Goal: Information Seeking & Learning: Learn about a topic

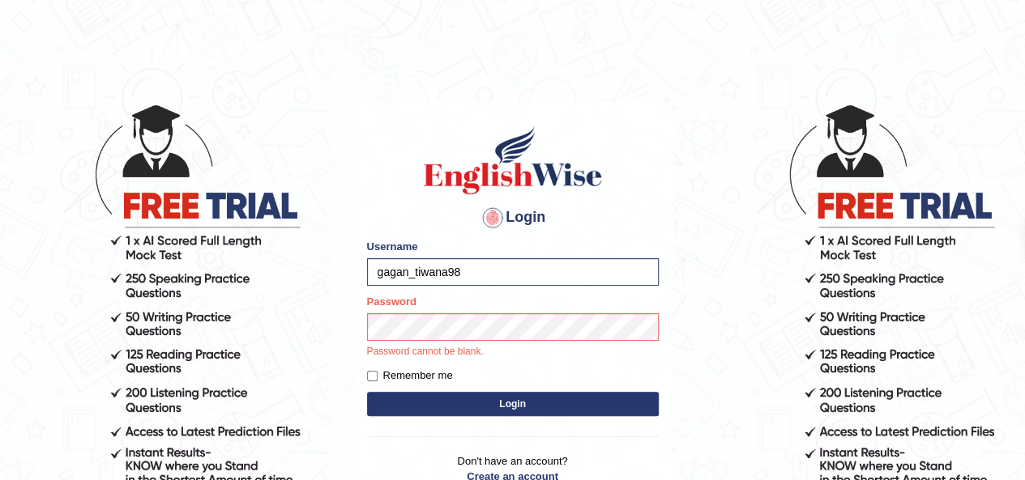
click at [470, 394] on button "Login" at bounding box center [513, 404] width 292 height 24
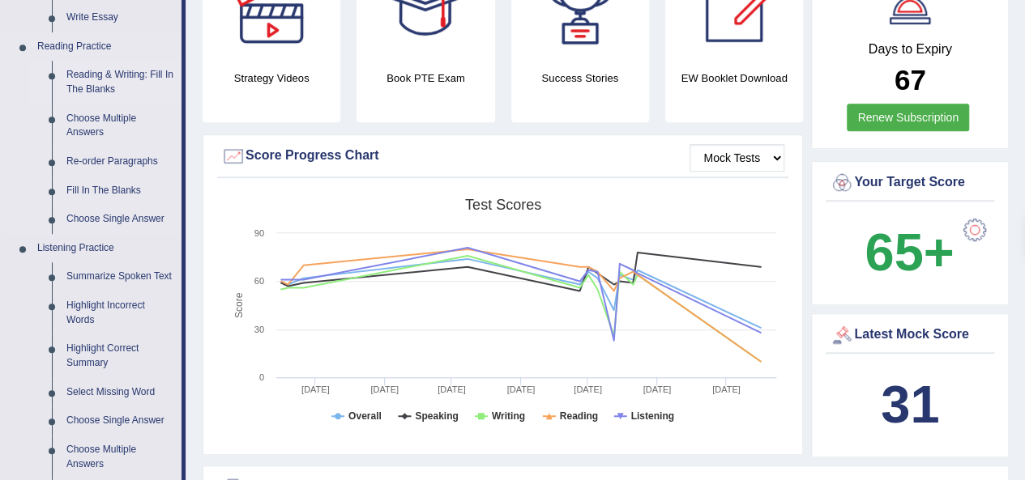
click at [87, 73] on link "Reading & Writing: Fill In The Blanks" at bounding box center [120, 82] width 122 height 43
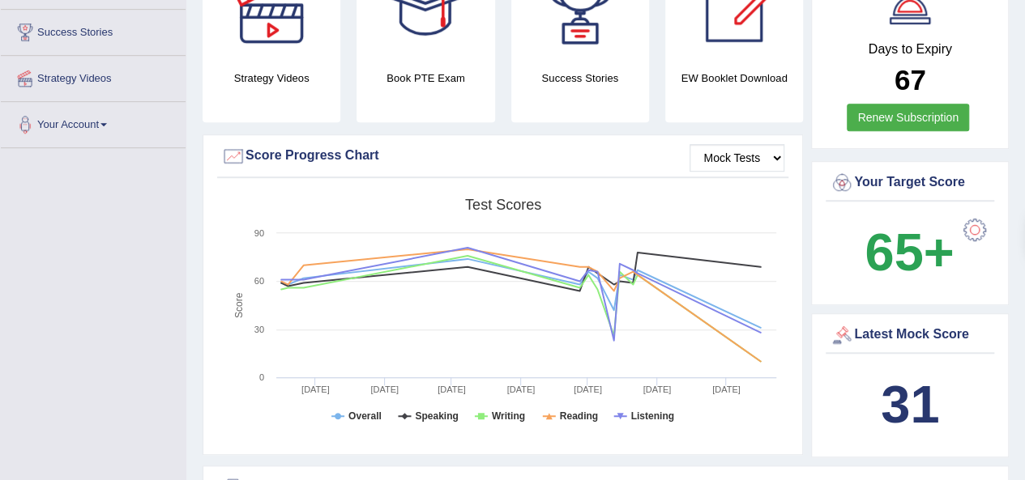
scroll to position [601, 0]
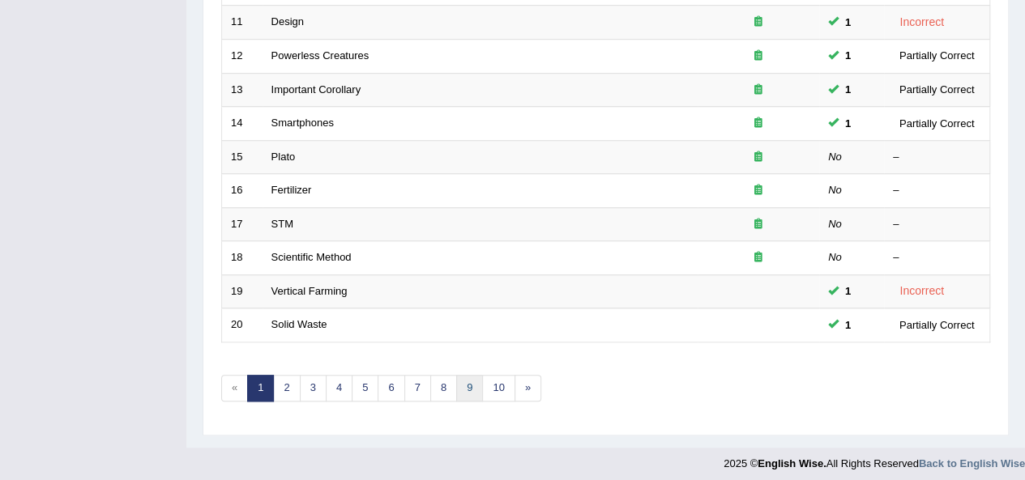
click at [463, 382] on link "9" at bounding box center [469, 388] width 27 height 27
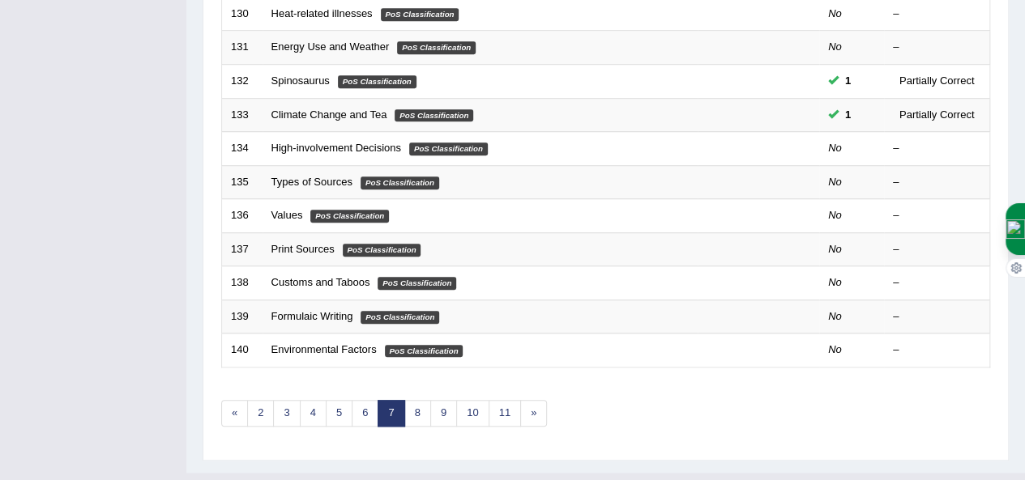
scroll to position [572, 0]
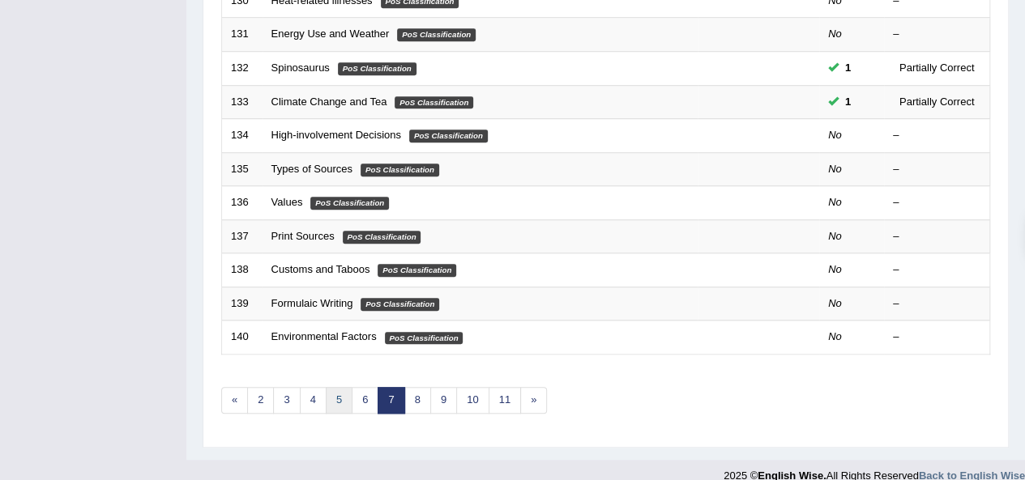
click at [334, 395] on link "5" at bounding box center [339, 400] width 27 height 27
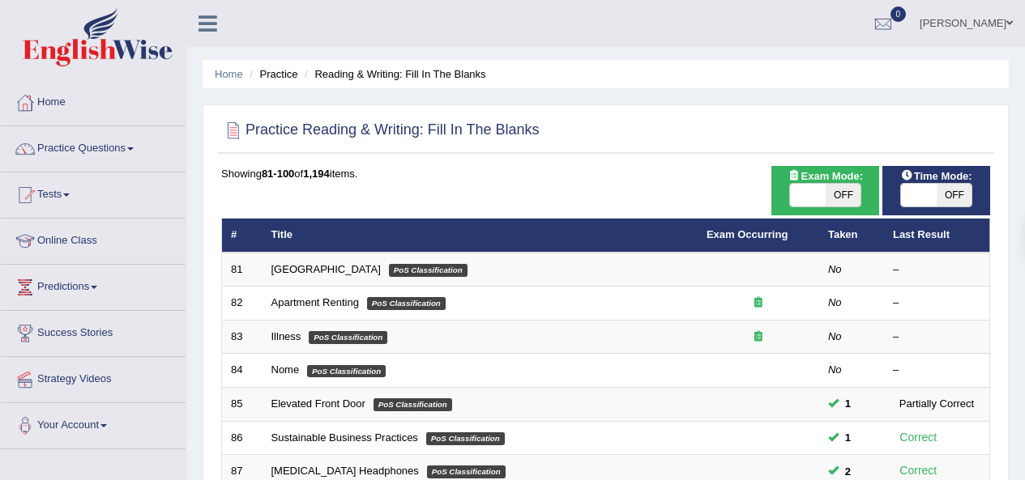
scroll to position [531, 0]
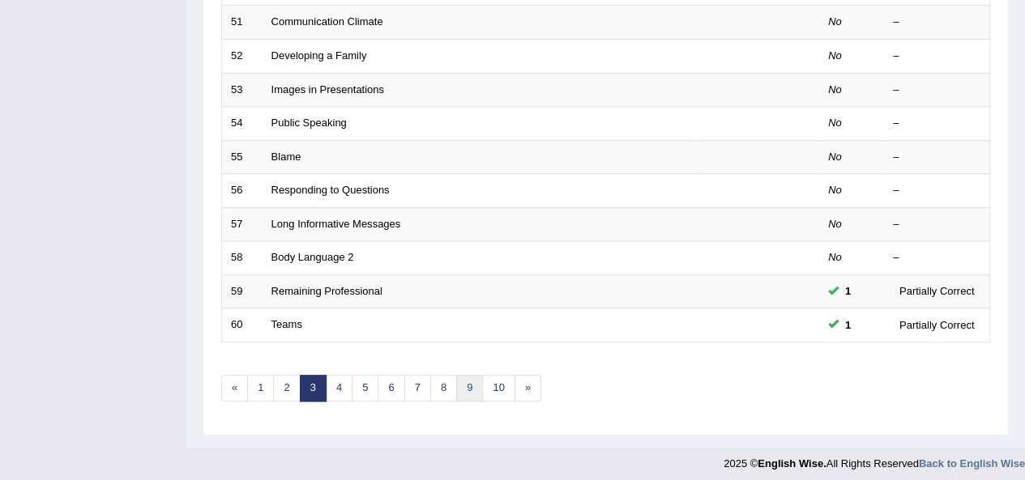
click at [460, 382] on link "9" at bounding box center [469, 388] width 27 height 27
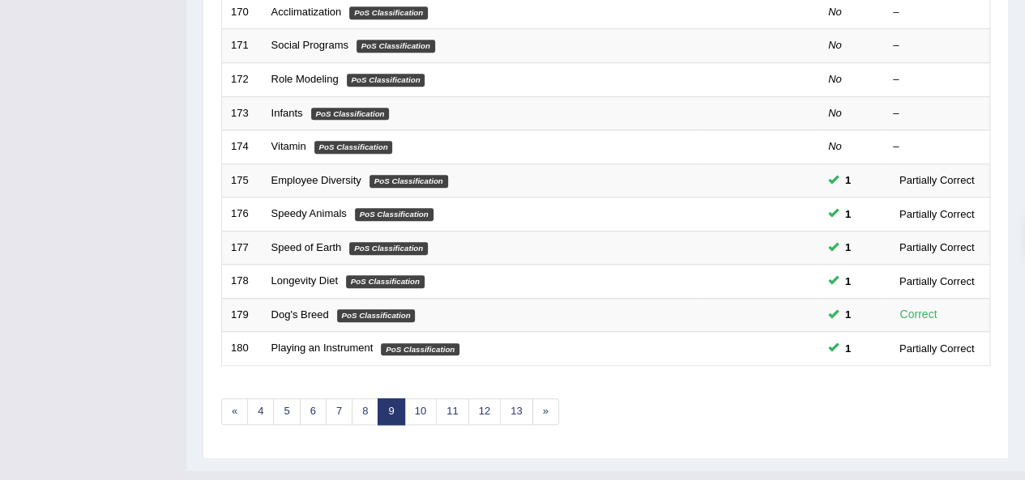
scroll to position [584, 0]
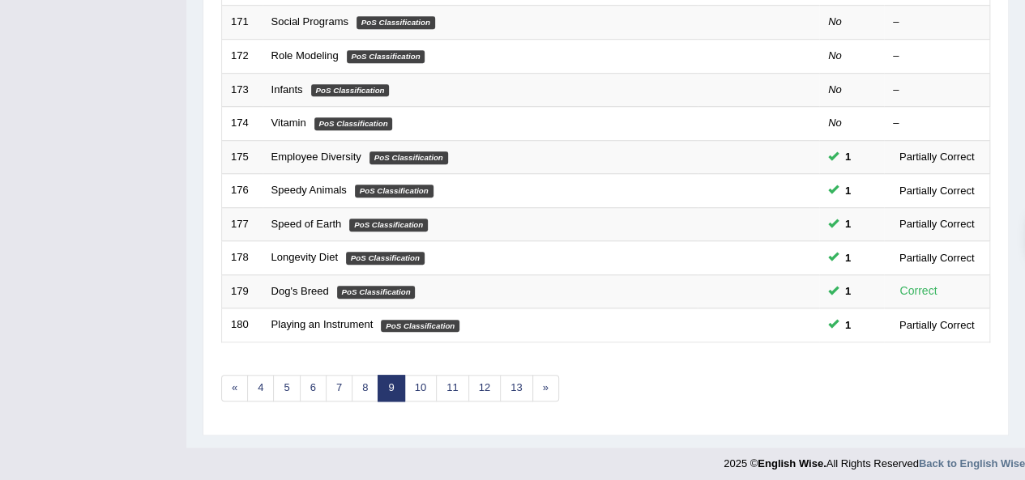
click at [416, 386] on link "10" at bounding box center [420, 388] width 32 height 27
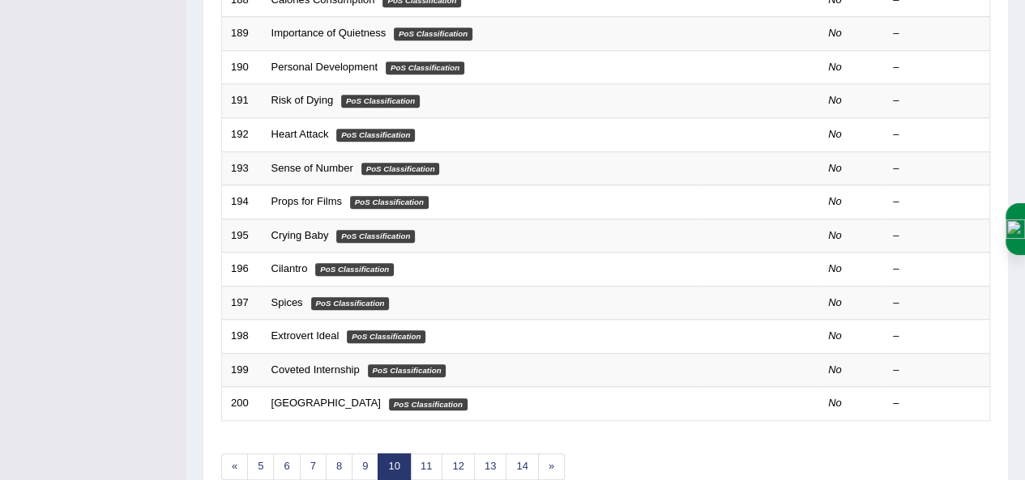
scroll to position [584, 0]
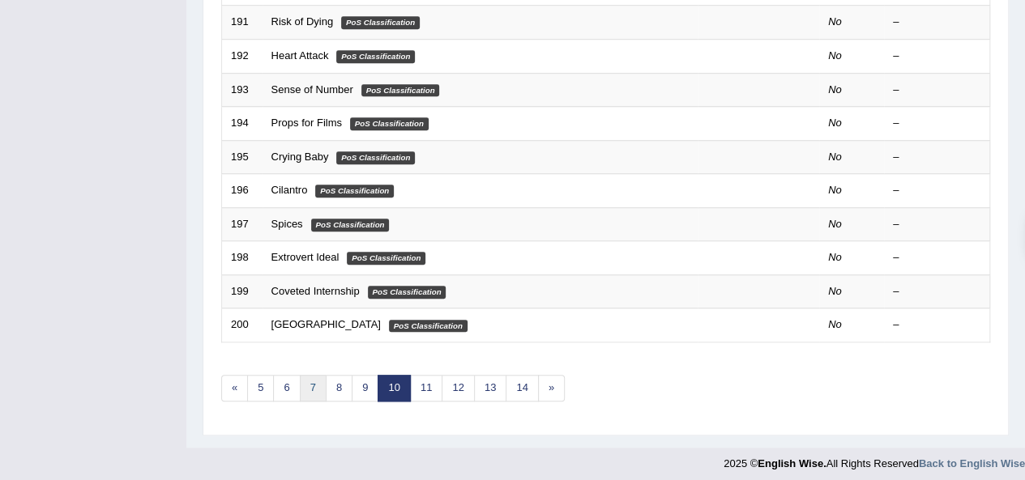
click at [305, 378] on link "7" at bounding box center [313, 388] width 27 height 27
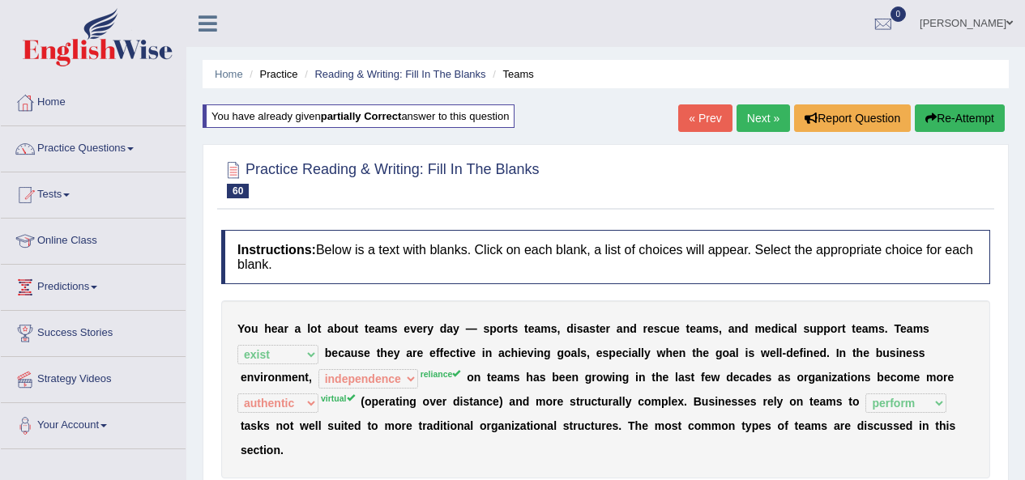
select select "exist"
select select "independence"
select select "authentic"
select select "perform"
click at [420, 62] on ul "Home Practice Reading & Writing: Fill In The Blanks Teams" at bounding box center [606, 74] width 806 height 28
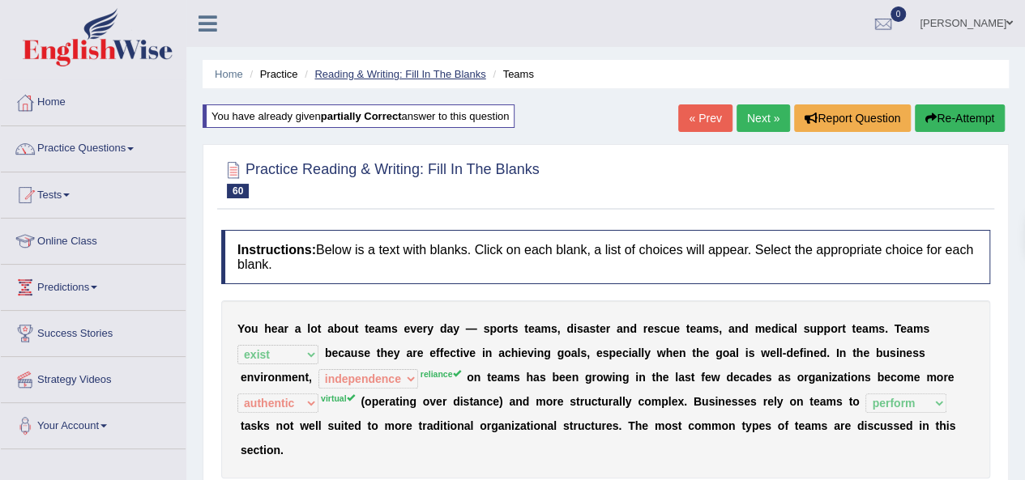
click at [421, 74] on link "Reading & Writing: Fill In The Blanks" at bounding box center [399, 74] width 171 height 12
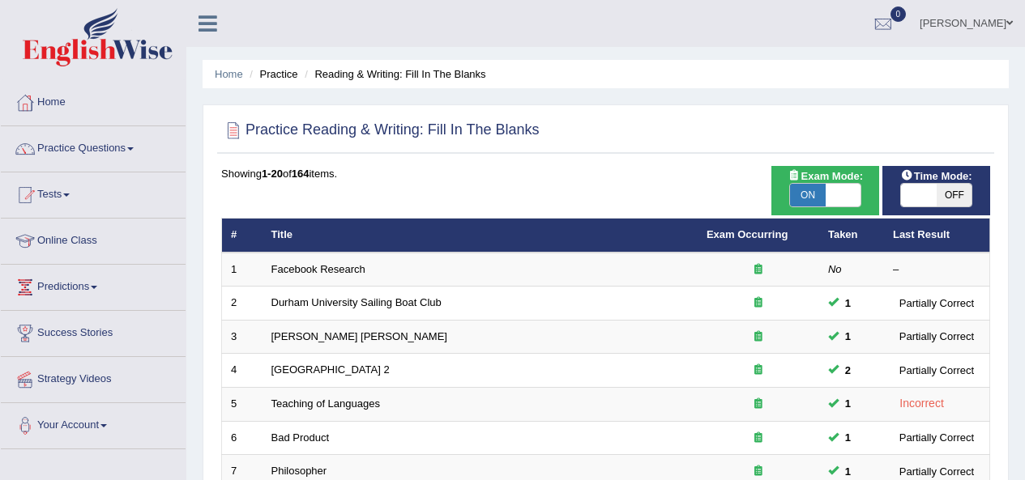
scroll to position [584, 0]
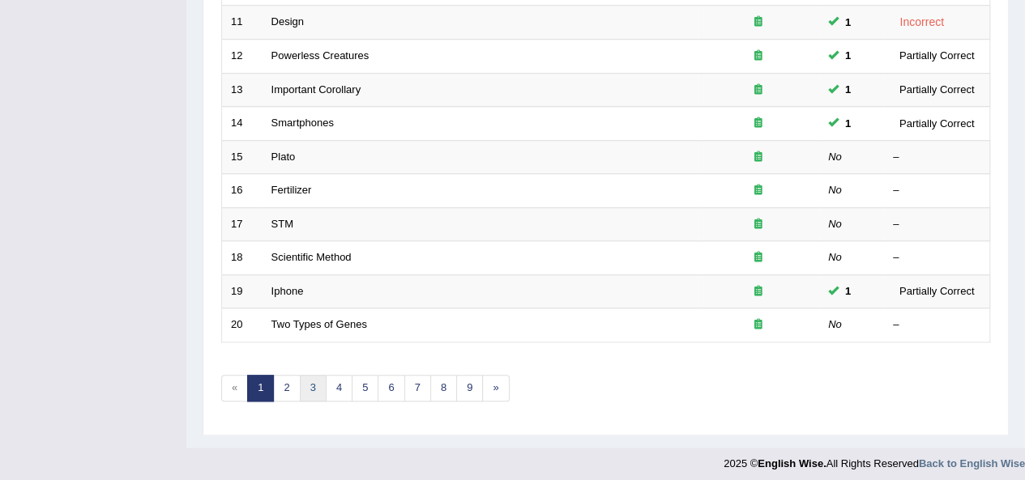
click at [307, 385] on link "3" at bounding box center [313, 388] width 27 height 27
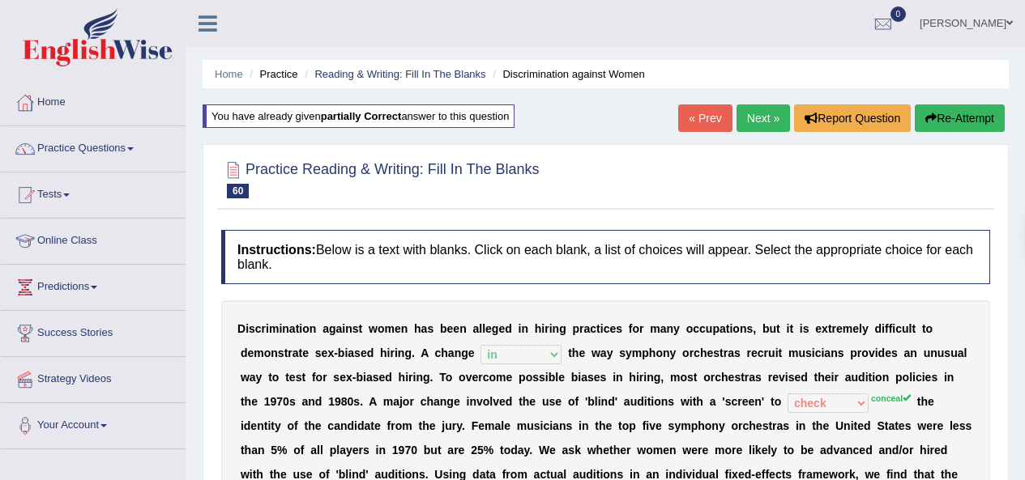
select select "in"
select select "check"
select select "increase"
click at [760, 127] on link "Next »" at bounding box center [762, 118] width 53 height 28
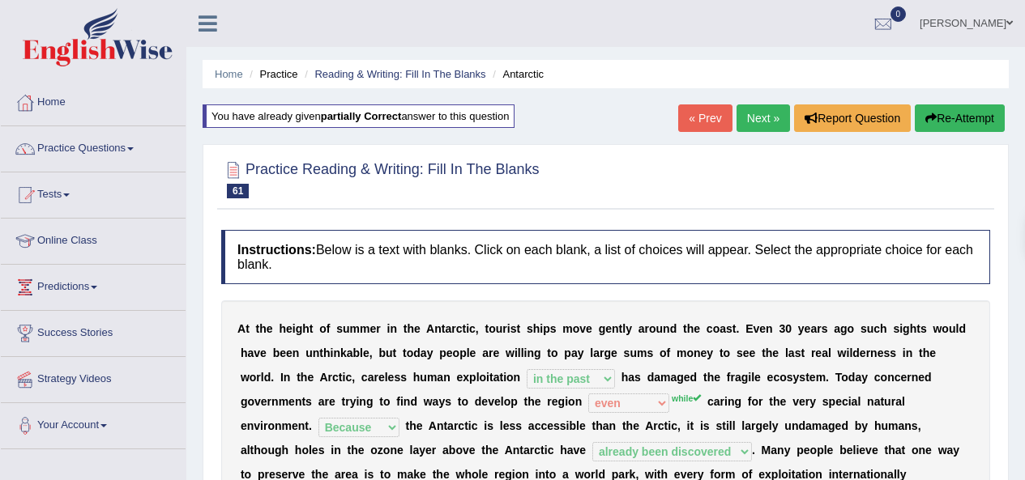
select select "in the past"
select select "even"
select select "Because"
select select "already been discovered"
select select "banned"
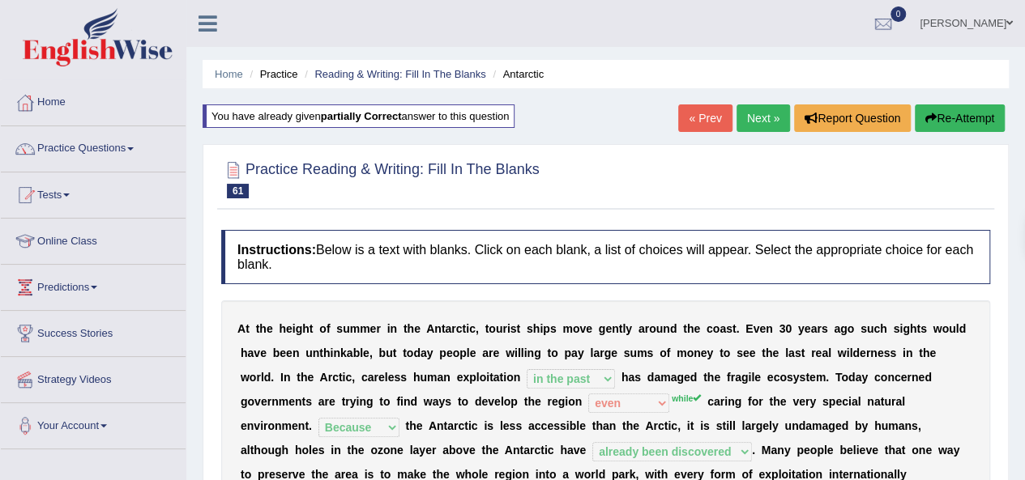
click at [766, 117] on link "Next »" at bounding box center [762, 118] width 53 height 28
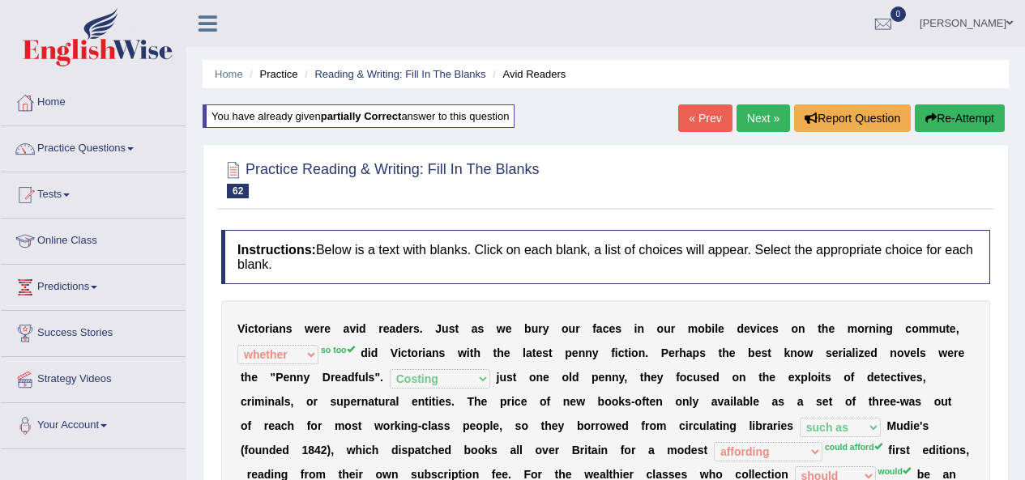
select select "whether"
select select "Costing"
select select "such as"
select select "affording"
select select "should"
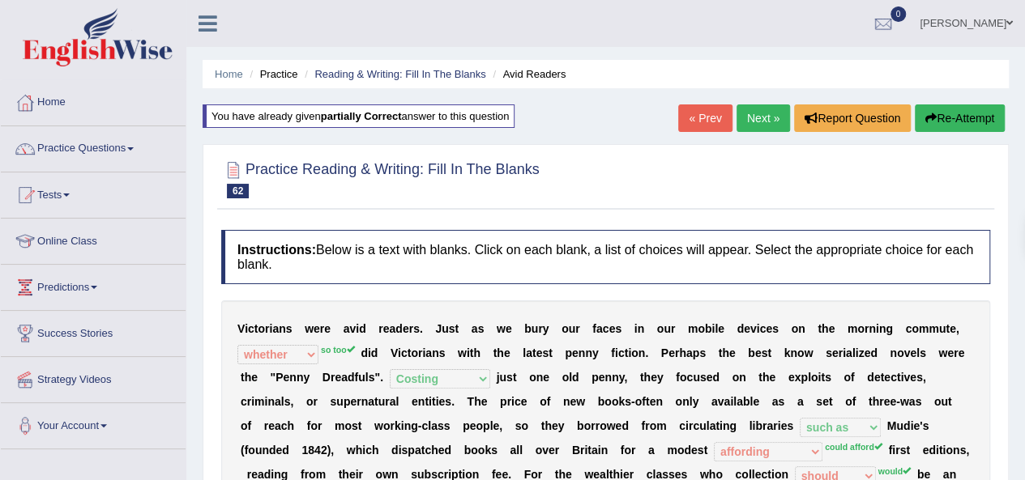
click at [767, 122] on link "Next »" at bounding box center [762, 118] width 53 height 28
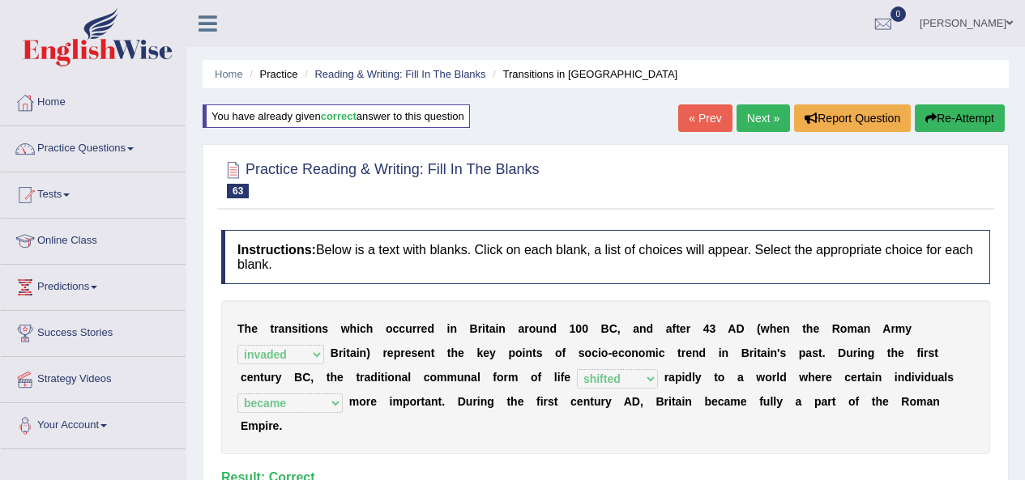
select select "invaded"
select select "shifted"
select select "became"
click at [761, 120] on link "Next »" at bounding box center [762, 118] width 53 height 28
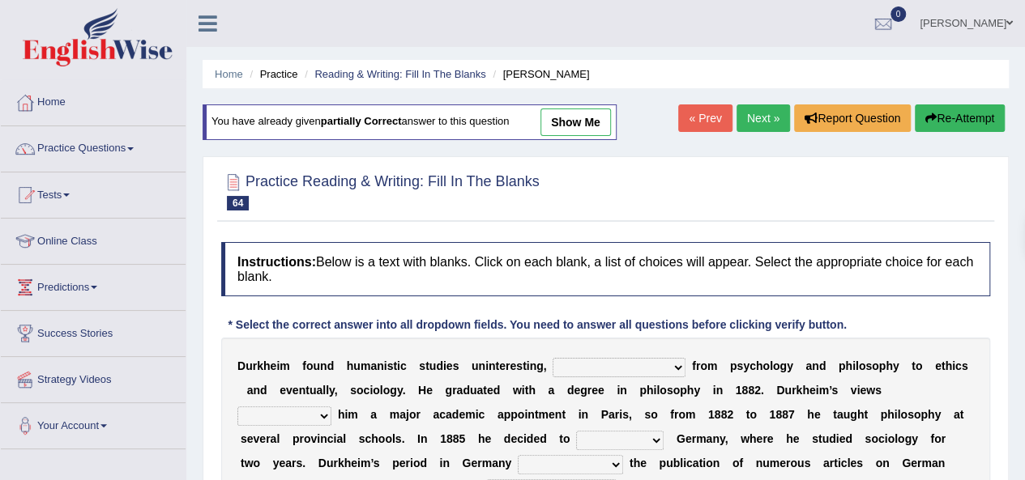
click at [583, 121] on link "show me" at bounding box center [575, 123] width 70 height 28
select select "turning his attention"
select select "could not get"
select select "leave for"
select select "resulted in"
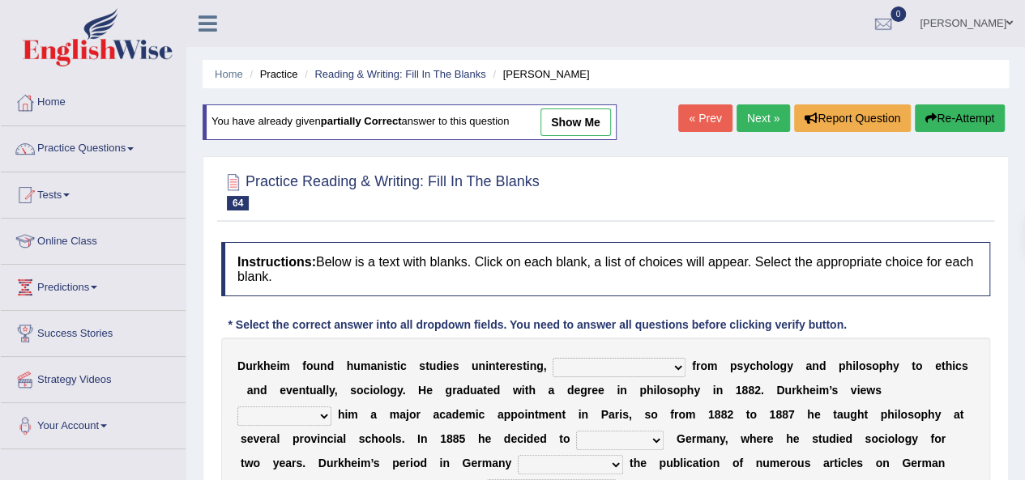
select select "gained appreciation"
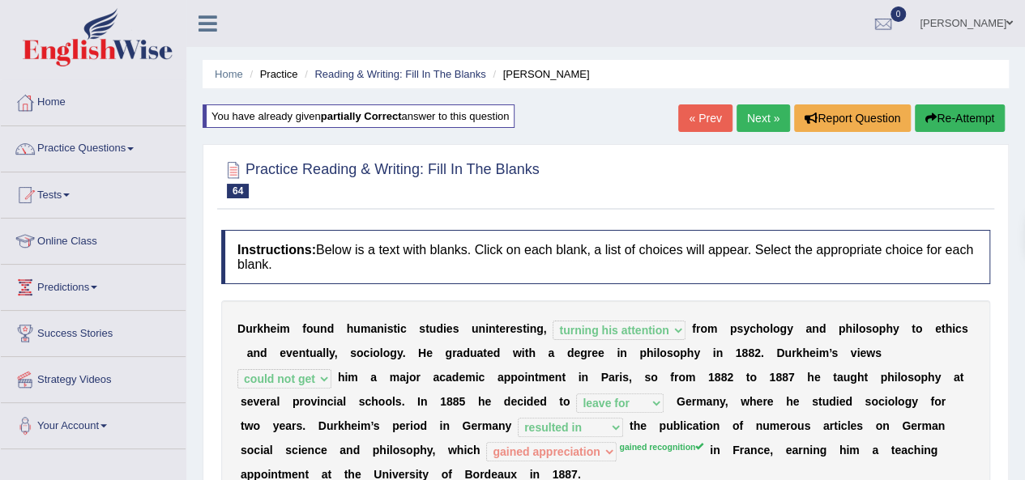
click at [747, 109] on link "Next »" at bounding box center [762, 118] width 53 height 28
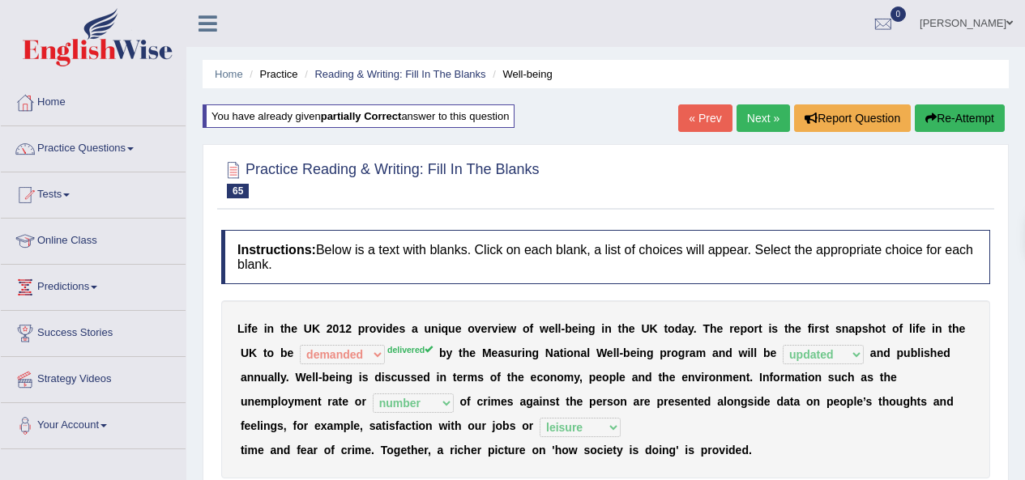
select select "demanded"
select select "updated"
select select "number"
select select "leisure"
click at [764, 109] on link "Next »" at bounding box center [762, 118] width 53 height 28
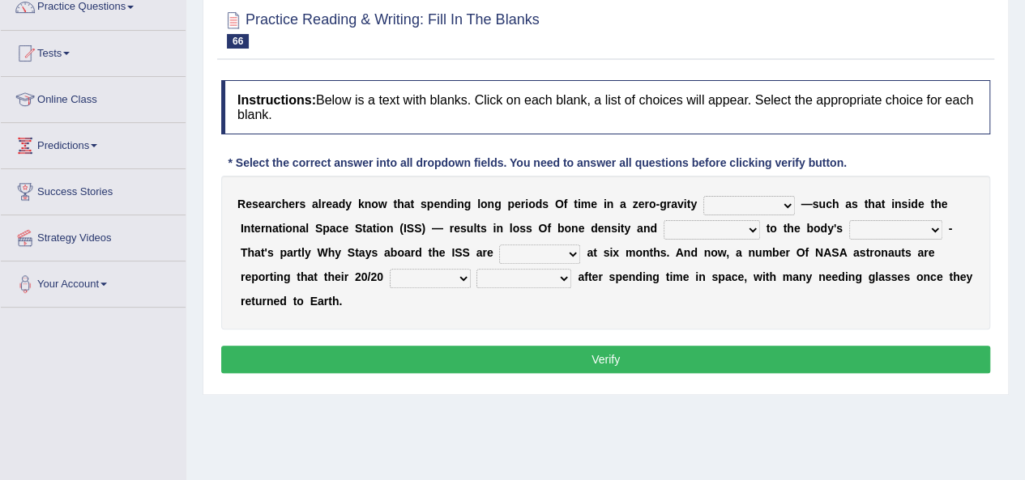
select select "planet"
click at [703, 196] on select "planet weather climate environment" at bounding box center [749, 205] width 92 height 19
click at [736, 235] on select "enhancement damage gain recovery" at bounding box center [711, 229] width 96 height 19
select select "enhancement"
click at [663, 220] on select "enhancement damage gain recovery" at bounding box center [711, 229] width 96 height 19
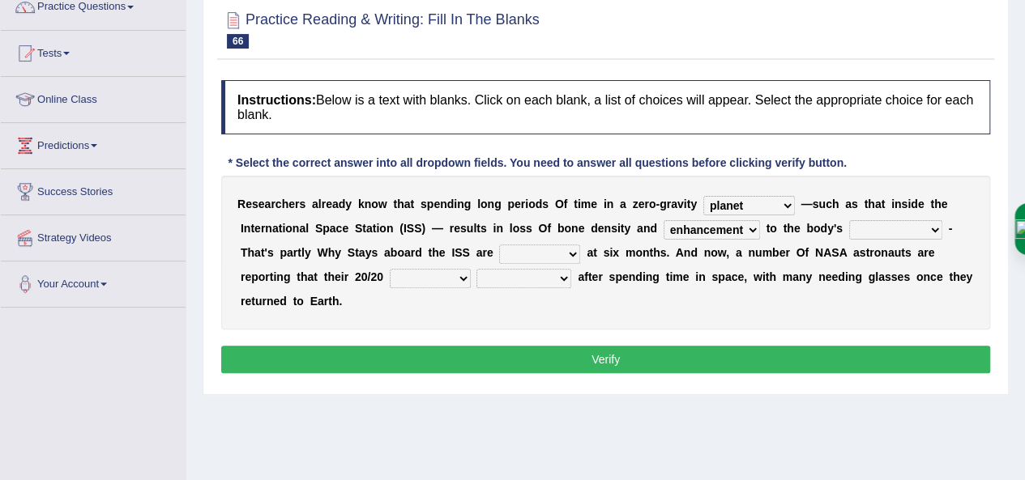
click at [898, 228] on select "muscles flexibility development action" at bounding box center [895, 229] width 93 height 19
select select "muscles"
click at [849, 220] on select "muscles flexibility development action" at bounding box center [895, 229] width 93 height 19
click at [573, 246] on select "allowed excessive timed restricted" at bounding box center [539, 254] width 81 height 19
select select "allowed"
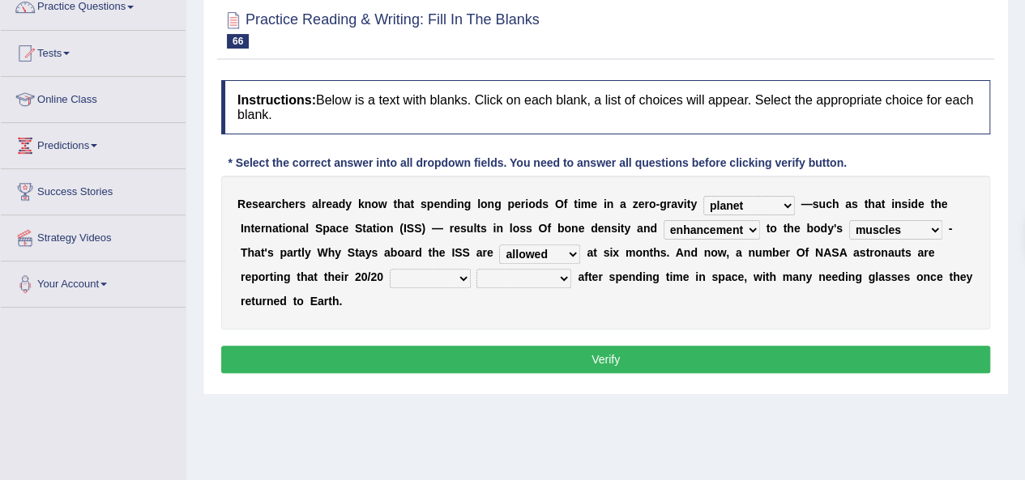
click at [499, 245] on select "allowed excessive timed restricted" at bounding box center [539, 254] width 81 height 19
click at [458, 278] on select "voices smelling vision hearing" at bounding box center [430, 278] width 81 height 19
select select "voices"
click at [390, 269] on select "voices smelling vision hearing" at bounding box center [430, 278] width 81 height 19
click at [547, 282] on select "disappeared fatigue faded strengthened" at bounding box center [523, 278] width 95 height 19
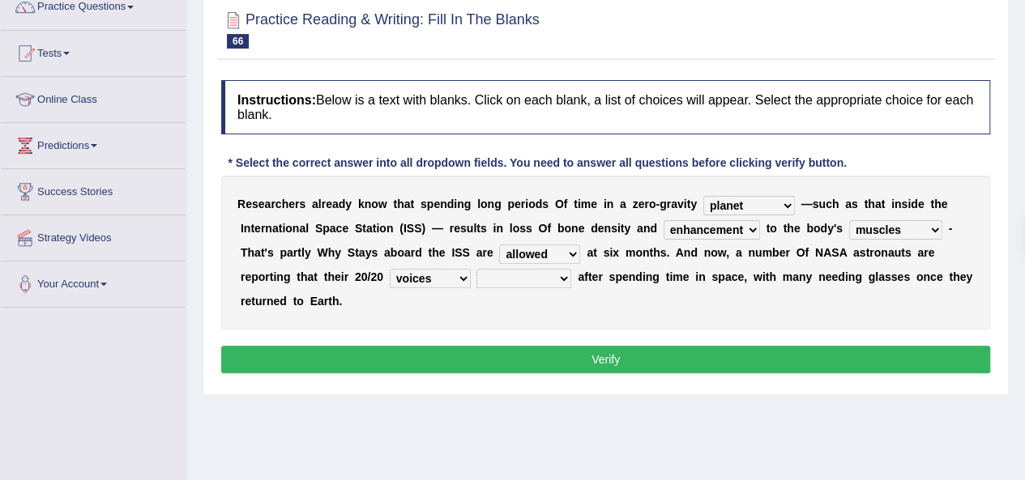
select select "disappeared"
click at [476, 269] on select "disappeared fatigue faded strengthened" at bounding box center [523, 278] width 95 height 19
click at [578, 357] on button "Verify" at bounding box center [605, 360] width 769 height 28
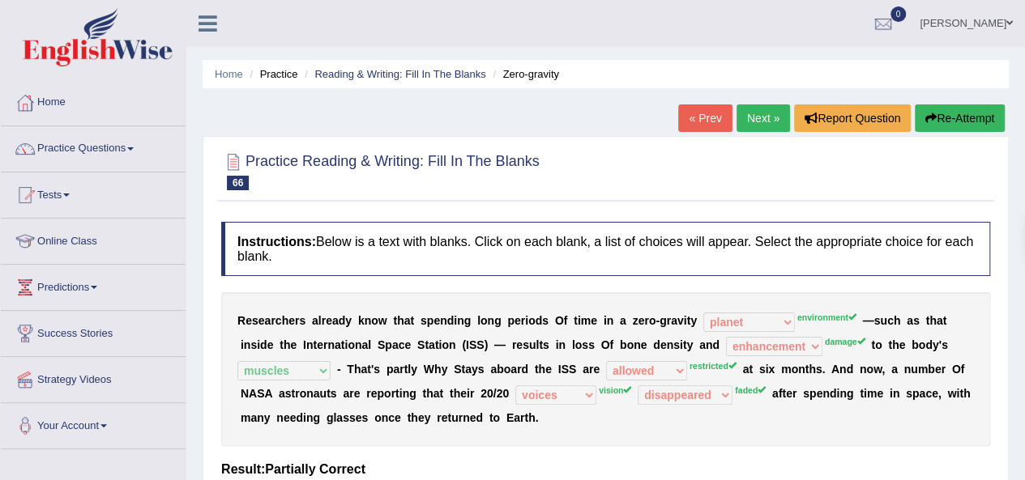
click at [764, 113] on link "Next »" at bounding box center [762, 118] width 53 height 28
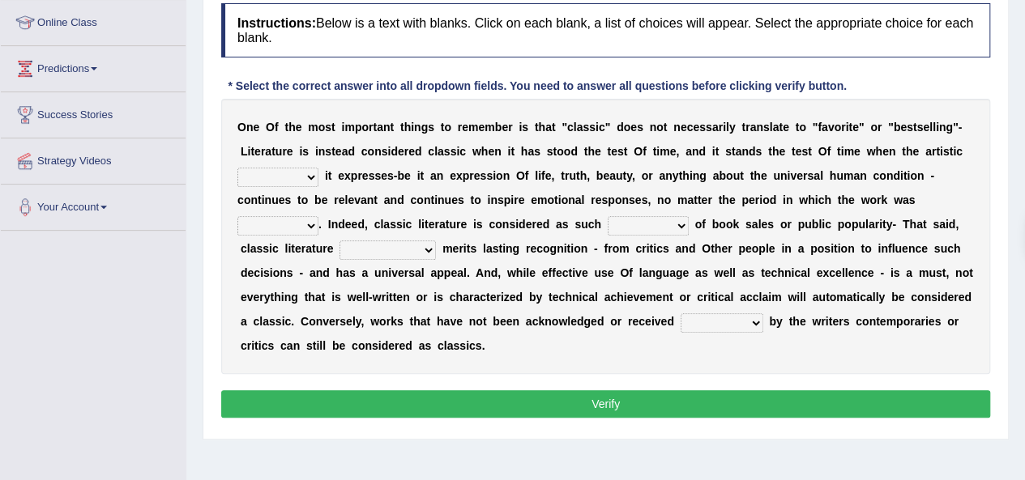
select select "quality"
click at [237, 168] on select "quality facade bid clime" at bounding box center [277, 177] width 81 height 19
click at [650, 223] on select "careless devoid lacking regardless" at bounding box center [648, 225] width 81 height 19
select select "careless"
click at [608, 216] on select "careless devoid lacking regardless" at bounding box center [648, 225] width 81 height 19
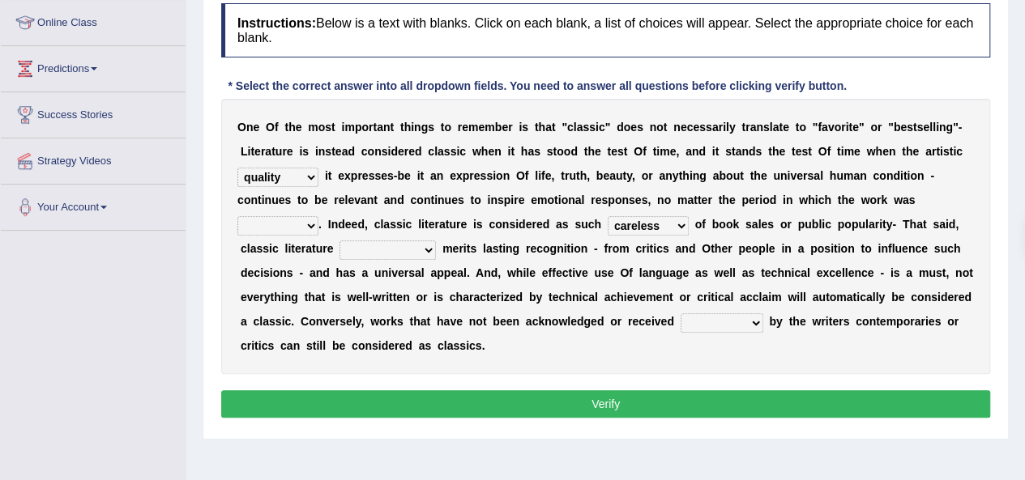
click at [300, 220] on select "written writing write to write" at bounding box center [277, 225] width 81 height 19
select select "written"
click at [237, 216] on select "written writing write to write" at bounding box center [277, 225] width 81 height 19
click at [407, 252] on select "exclusively usually merely consequently" at bounding box center [387, 250] width 96 height 19
select select "exclusively"
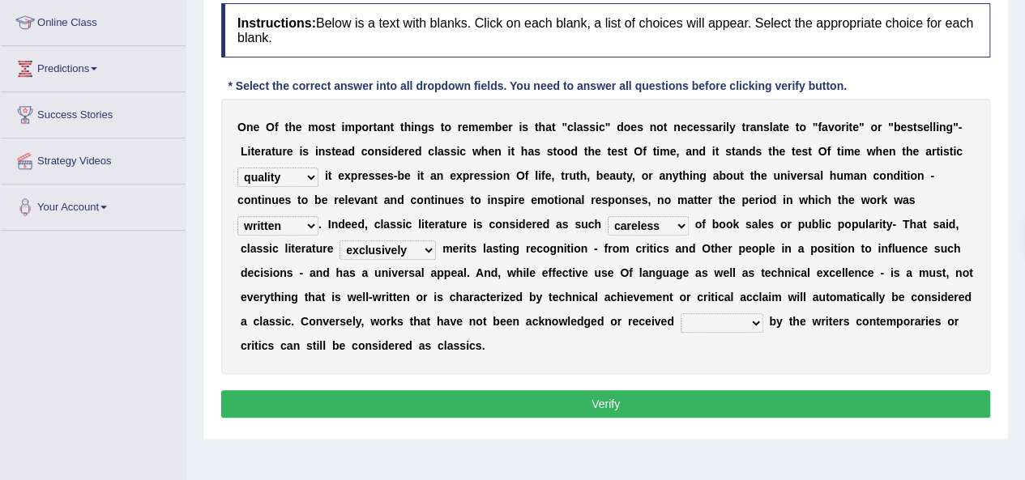
click at [339, 241] on select "exclusively usually merely consequently" at bounding box center [387, 250] width 96 height 19
click at [708, 319] on select "imposingly positively efficiently arguably" at bounding box center [721, 322] width 83 height 19
select select "imposingly"
click at [680, 313] on select "imposingly positively efficiently arguably" at bounding box center [721, 322] width 83 height 19
click at [692, 409] on button "Verify" at bounding box center [605, 404] width 769 height 28
